Goal: Task Accomplishment & Management: Complete application form

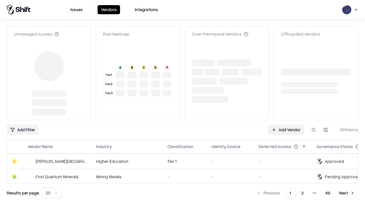
click at [286, 125] on link "Add Vendor" at bounding box center [286, 130] width 36 height 10
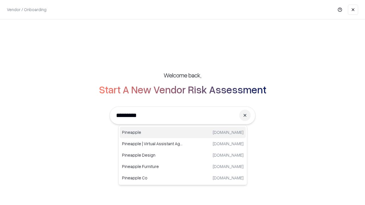
click at [183, 133] on div "Pineapple pineappleenergy.com" at bounding box center [183, 132] width 126 height 11
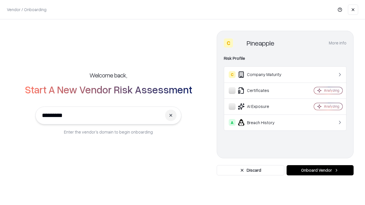
type input "*********"
click at [320, 171] on button "Onboard Vendor" at bounding box center [320, 170] width 67 height 10
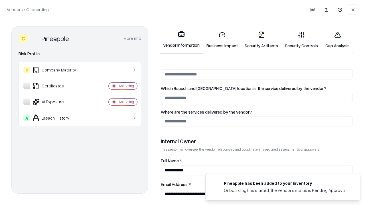
scroll to position [295, 0]
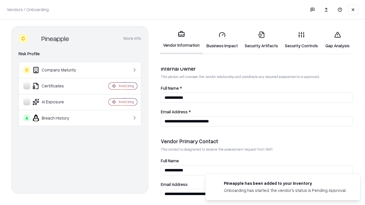
click at [261, 40] on link "Security Artifacts" at bounding box center [261, 40] width 40 height 27
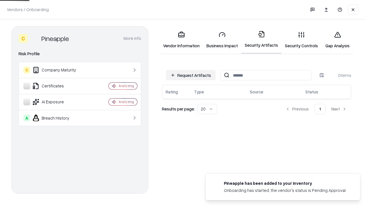
click at [191, 75] on button "Request Artifacts" at bounding box center [191, 75] width 50 height 10
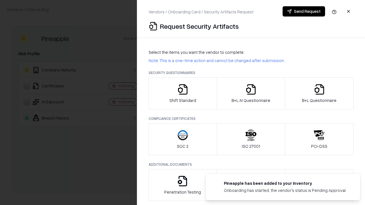
click at [319, 94] on icon "button" at bounding box center [319, 89] width 11 height 11
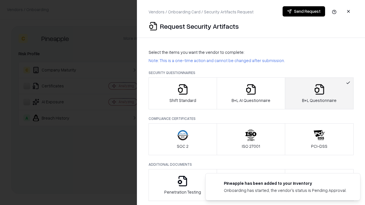
click at [251, 94] on icon "button" at bounding box center [250, 89] width 11 height 11
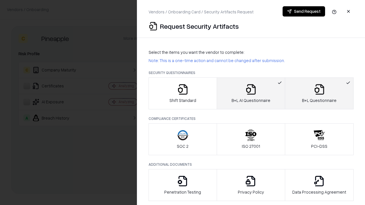
click at [304, 11] on button "Send Request" at bounding box center [304, 11] width 42 height 10
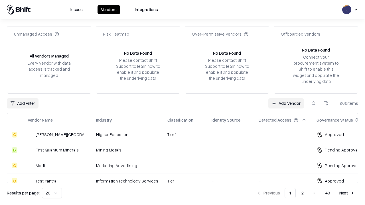
click at [314, 103] on button at bounding box center [314, 103] width 10 height 10
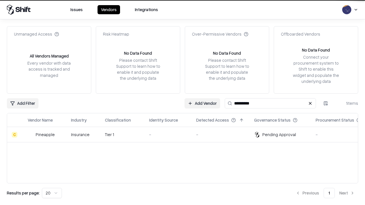
type input "*********"
click at [186, 135] on div "-" at bounding box center [168, 135] width 38 height 6
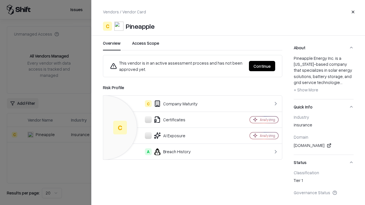
click at [262, 66] on button "Continue" at bounding box center [262, 66] width 26 height 10
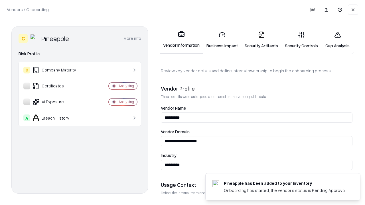
click at [261, 40] on link "Security Artifacts" at bounding box center [261, 40] width 40 height 27
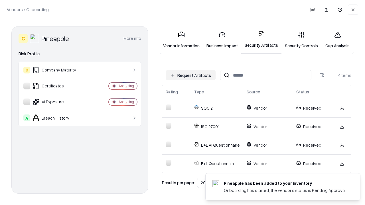
click at [337, 40] on link "Gap Analysis" at bounding box center [337, 40] width 32 height 27
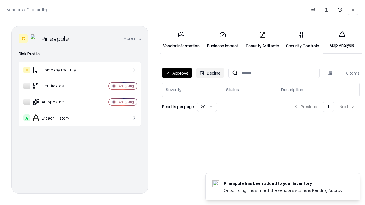
click at [177, 73] on button "Approve" at bounding box center [177, 73] width 30 height 10
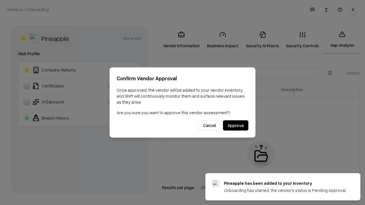
click at [236, 125] on button "Approve" at bounding box center [235, 126] width 25 height 10
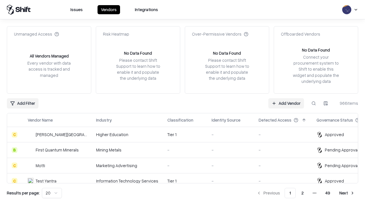
type input "*********"
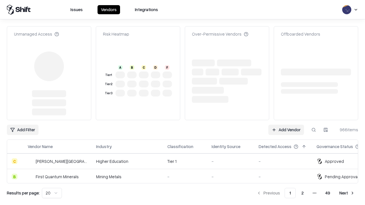
click at [286, 125] on link "Add Vendor" at bounding box center [286, 130] width 36 height 10
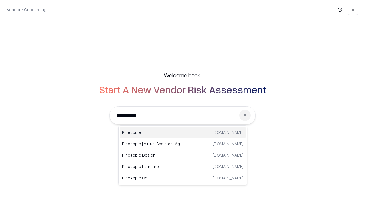
click at [183, 133] on div "Pineapple pineappleenergy.com" at bounding box center [183, 132] width 126 height 11
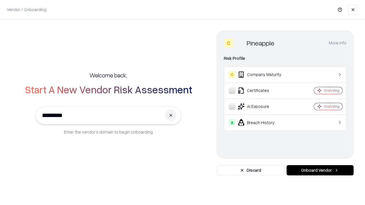
type input "*********"
click at [320, 171] on button "Onboard Vendor" at bounding box center [320, 170] width 67 height 10
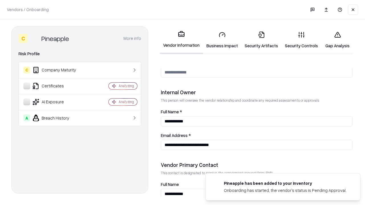
scroll to position [295, 0]
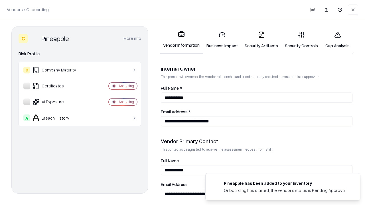
click at [337, 40] on link "Gap Analysis" at bounding box center [337, 40] width 32 height 27
